Goal: Task Accomplishment & Management: Use online tool/utility

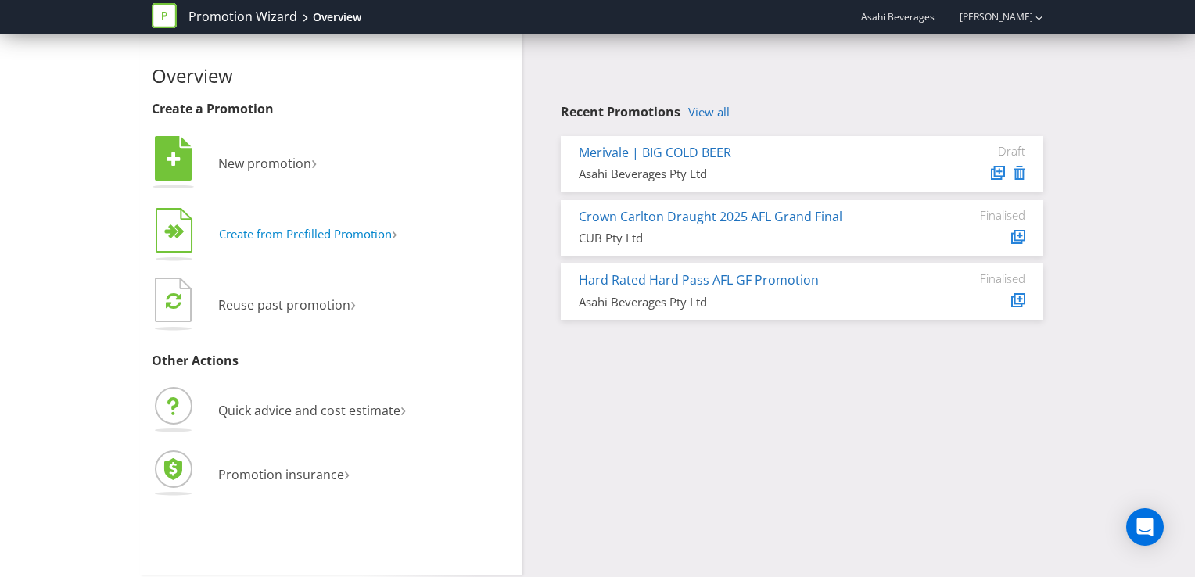
click at [257, 235] on span "Create from Prefilled Promotion" at bounding box center [305, 234] width 173 height 16
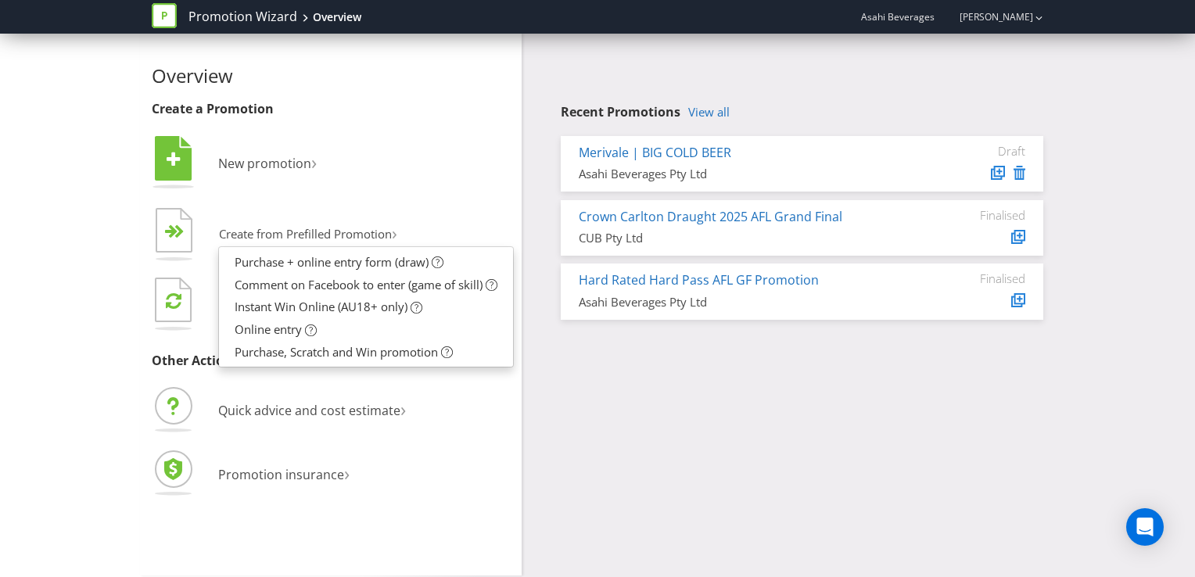
click at [81, 308] on div "Overview Create a Promotion  New promotion ›   Create from Prefilled Promoti…" at bounding box center [597, 305] width 1195 height 542
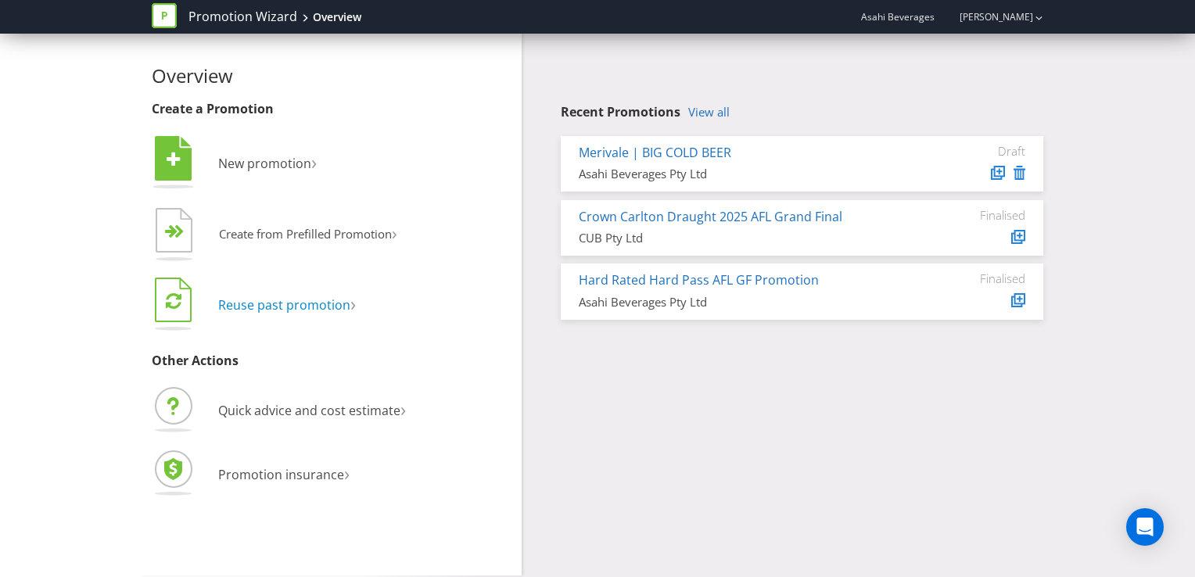
click at [254, 307] on span "Reuse past promotion" at bounding box center [284, 305] width 132 height 17
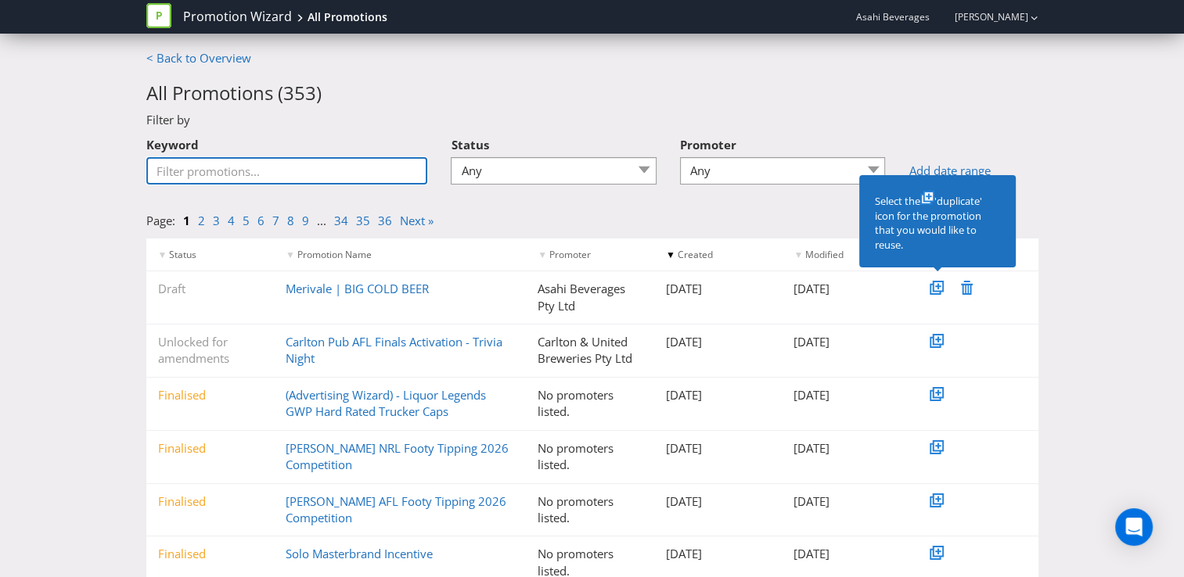
click at [178, 166] on input "Keyword" at bounding box center [287, 170] width 282 height 27
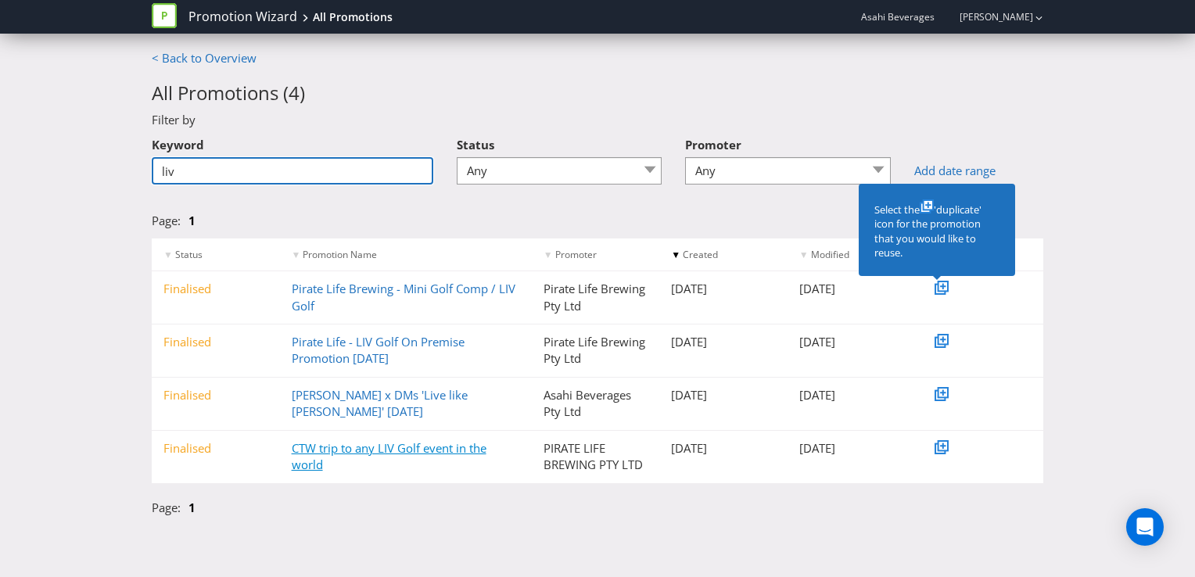
type input "liv"
click at [376, 450] on link "CTW trip to any LIV Golf event in the world" at bounding box center [389, 456] width 195 height 32
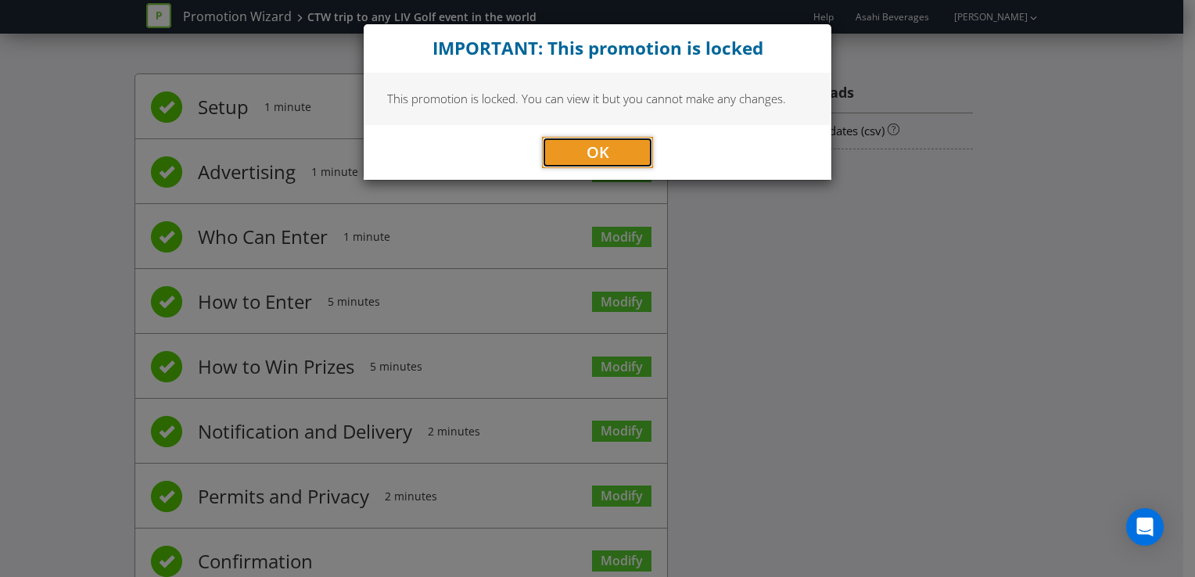
click at [608, 153] on span "OK" at bounding box center [598, 152] width 23 height 21
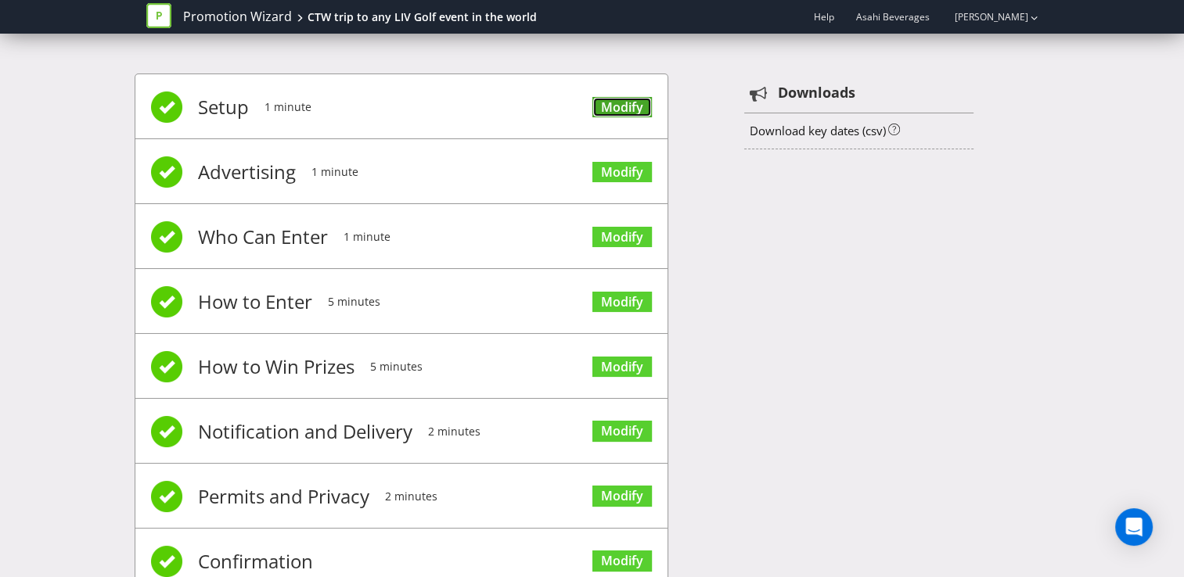
click at [620, 106] on link "Modify" at bounding box center [621, 107] width 59 height 21
